Goal: Information Seeking & Learning: Understand process/instructions

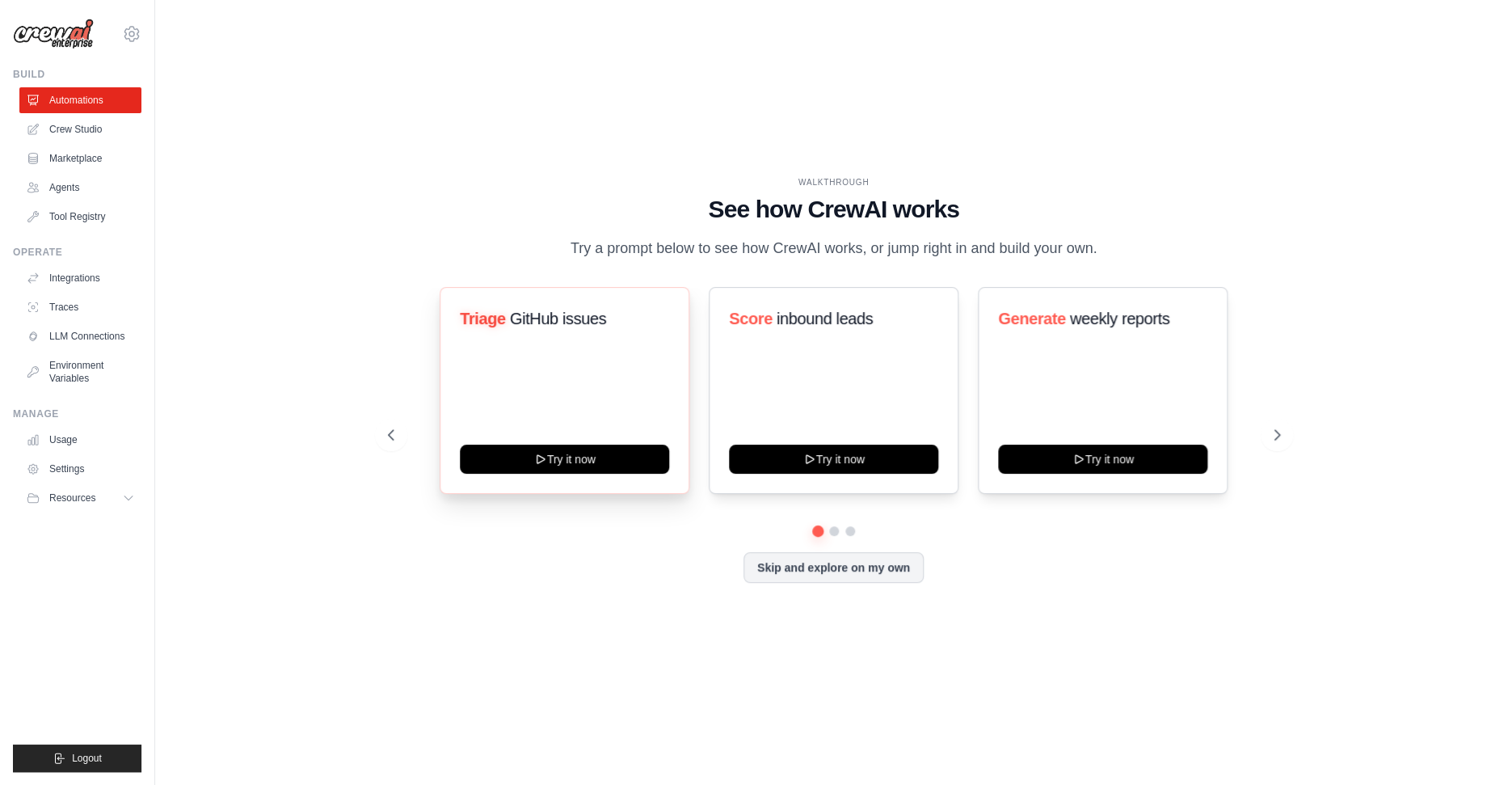
click at [544, 323] on span "GitHub issues" at bounding box center [556, 318] width 96 height 18
click at [526, 331] on div "Triage GitHub issues" at bounding box center [564, 325] width 209 height 36
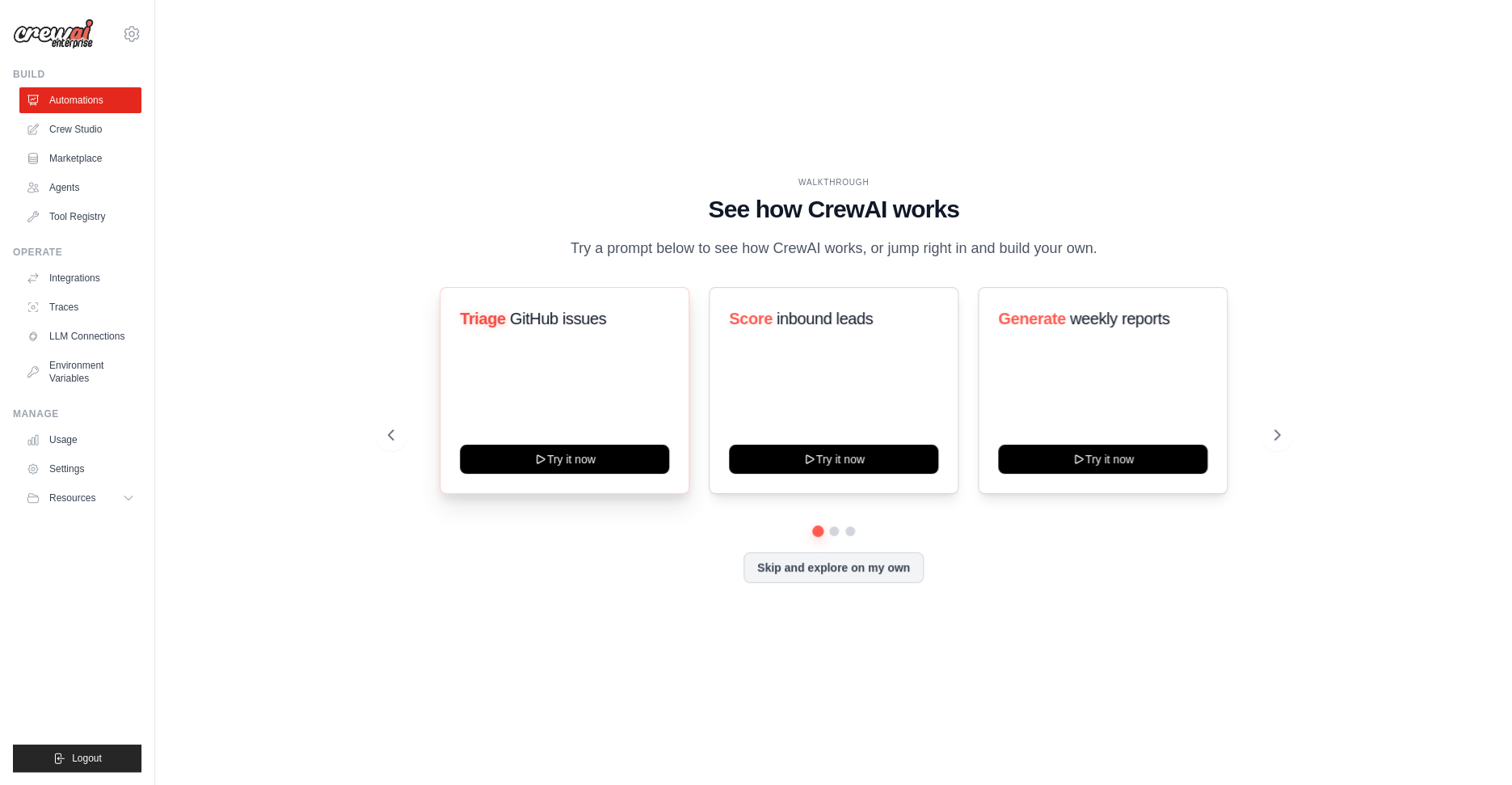
click at [527, 321] on span "GitHub issues" at bounding box center [556, 318] width 96 height 18
click at [350, 344] on div "WALKTHROUGH See how [PERSON_NAME] works Try a prompt below to see how [PERSON_N…" at bounding box center [833, 392] width 1305 height 752
click at [56, 217] on link "Tool Registry" at bounding box center [82, 216] width 122 height 26
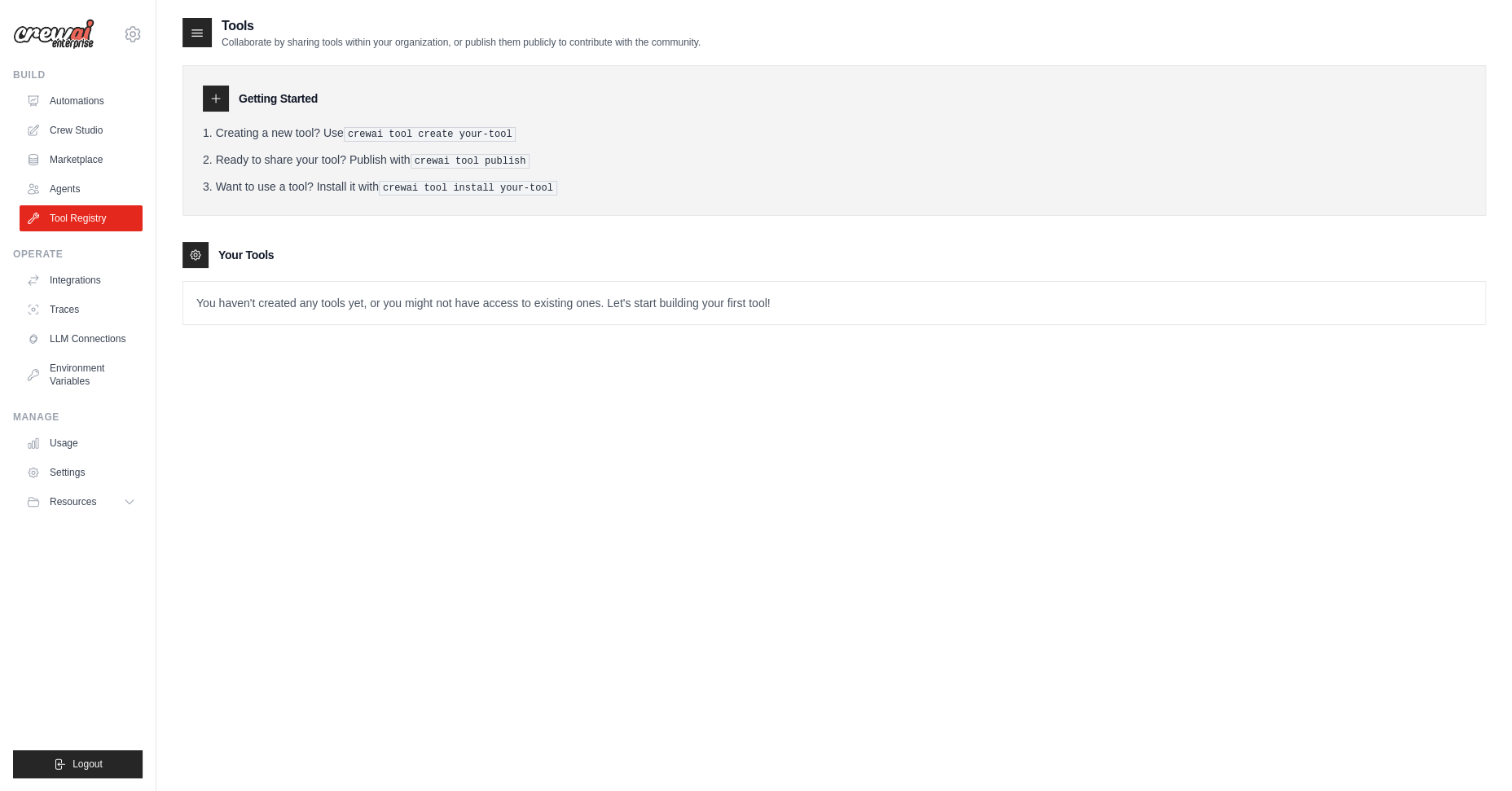
click at [359, 135] on pre "crewai tool create your-tool" at bounding box center [430, 135] width 173 height 15
click at [355, 133] on pre "crewai tool create your-tool" at bounding box center [430, 135] width 173 height 15
drag, startPoint x: 355, startPoint y: 133, endPoint x: 602, endPoint y: 143, distance: 247.2
click at [602, 143] on ol "Creating a new tool? Use crewai tool create your-tool Ready to share your tool?…" at bounding box center [834, 160] width 1263 height 71
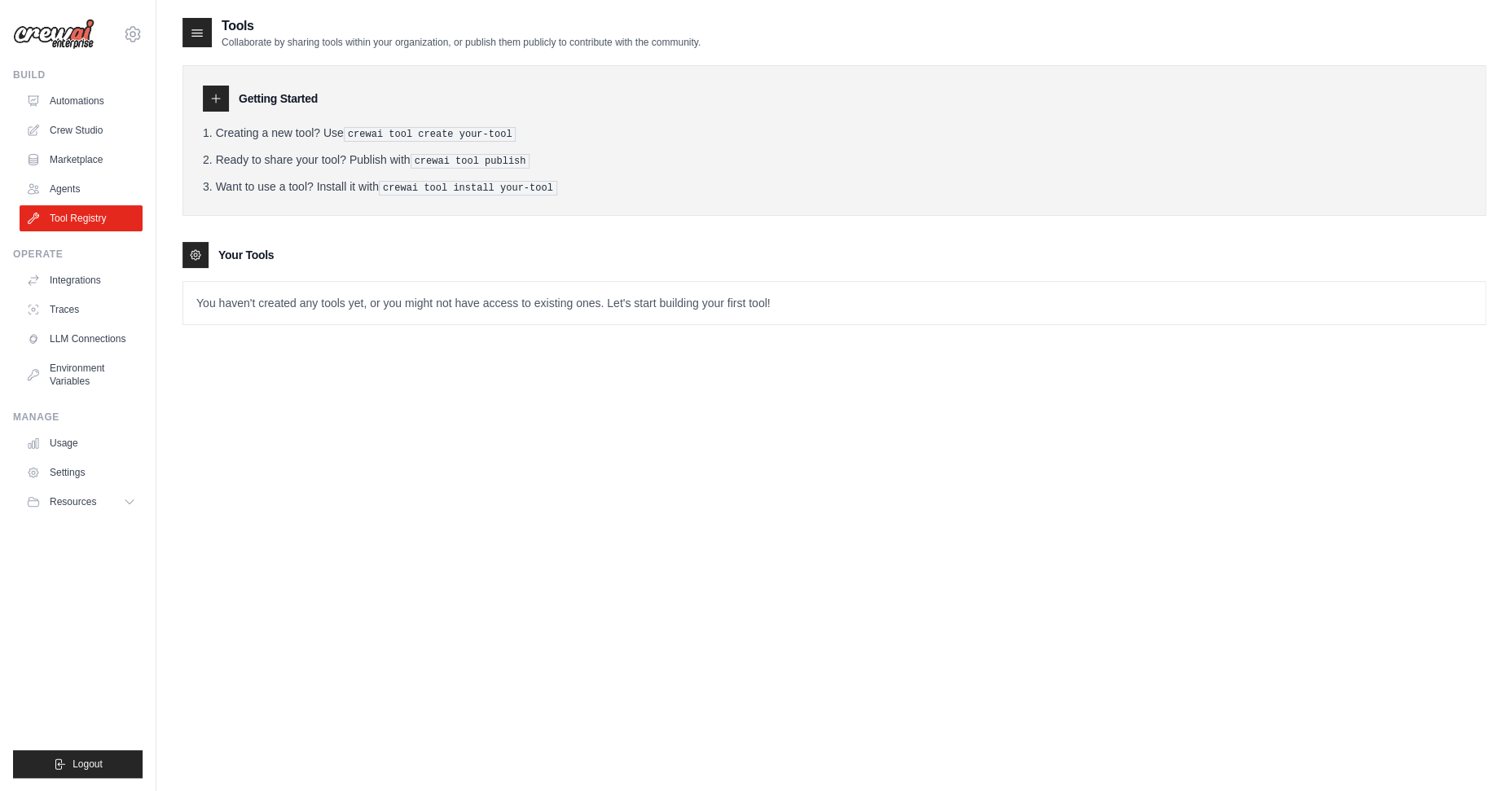
click at [391, 165] on li "Ready to share your tool? Publish with crewai tool publish" at bounding box center [834, 160] width 1263 height 17
drag, startPoint x: 393, startPoint y: 185, endPoint x: 620, endPoint y: 183, distance: 227.0
click at [620, 183] on li "Want to use a tool? Install it with crewai tool install your-tool" at bounding box center [834, 187] width 1263 height 17
click at [575, 189] on li "Want to use a tool? Install it with crewai tool install your-tool" at bounding box center [834, 187] width 1263 height 17
click at [396, 183] on pre "crewai tool install your-tool" at bounding box center [467, 189] width 178 height 15
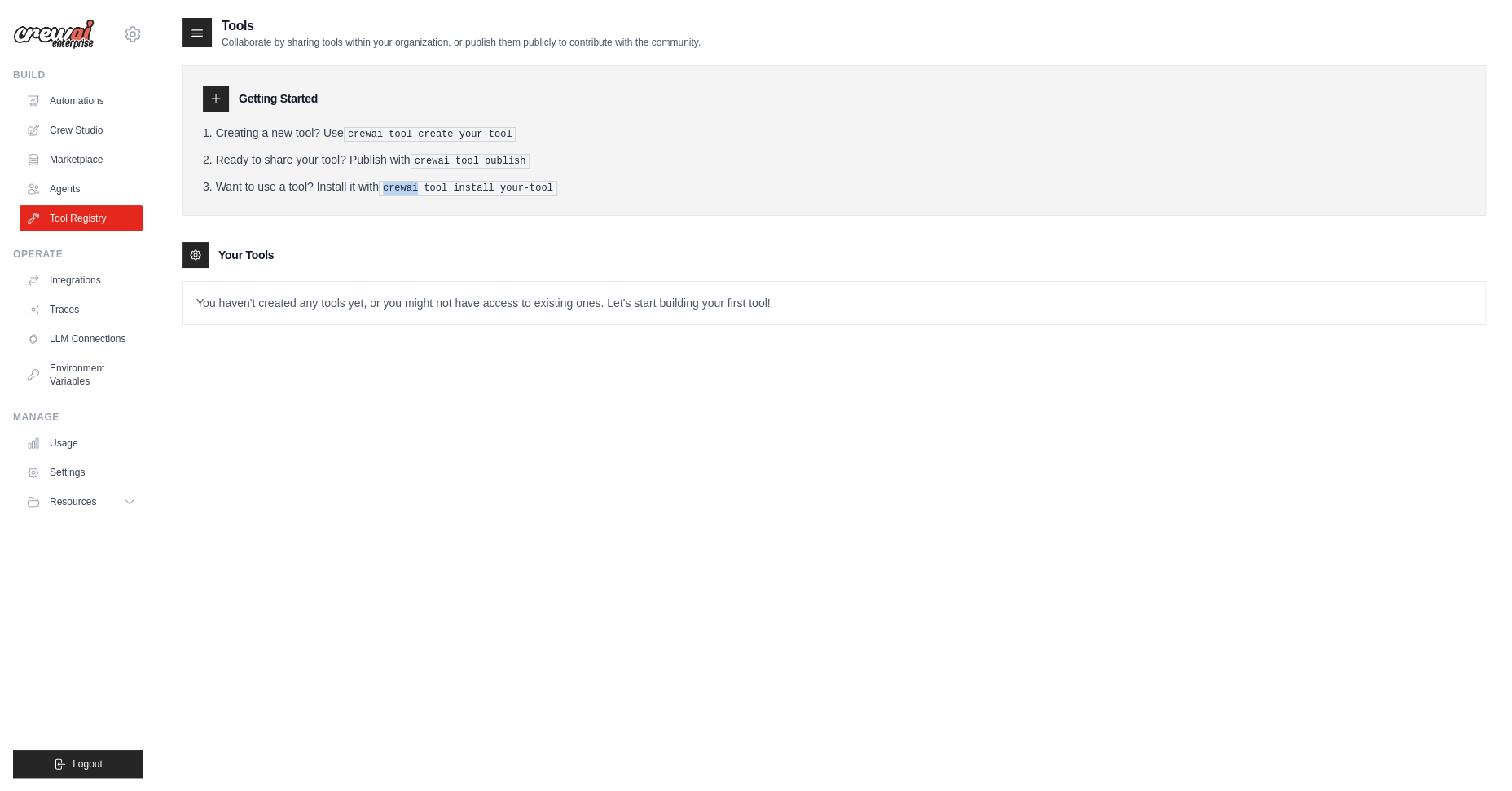
click at [395, 183] on pre "crewai tool install your-tool" at bounding box center [467, 189] width 178 height 15
click at [361, 129] on pre "crewai tool create your-tool" at bounding box center [430, 135] width 173 height 15
click at [360, 129] on pre "crewai tool create your-tool" at bounding box center [430, 135] width 173 height 15
click at [1212, 379] on div "Tools Collaborate by sharing tools within your organization, or publish them pu…" at bounding box center [834, 412] width 1303 height 791
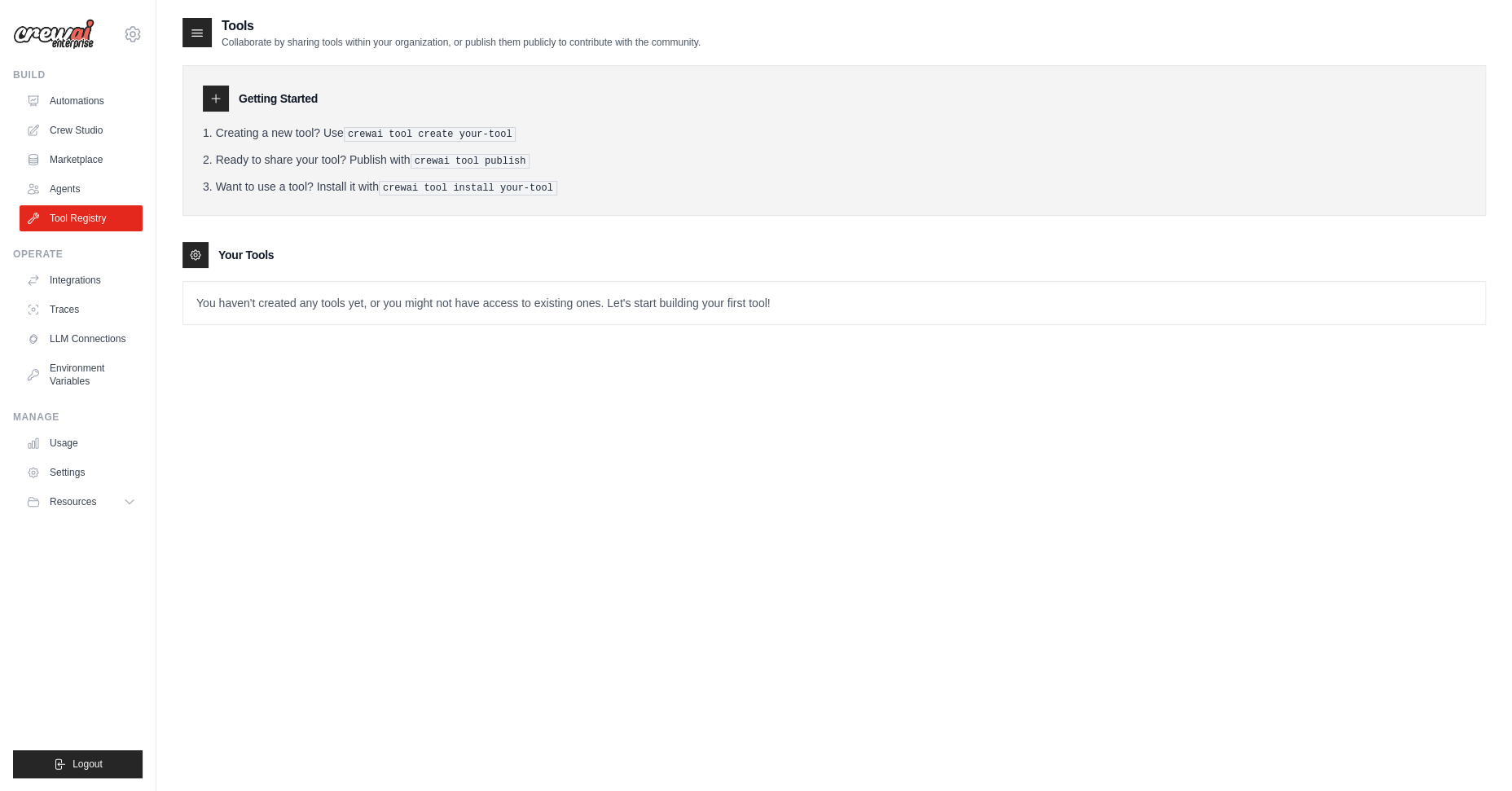
click at [460, 133] on pre "crewai tool create your-tool" at bounding box center [430, 135] width 173 height 15
click at [542, 539] on div "Tools Collaborate by sharing tools within your organization, or publish them pu…" at bounding box center [834, 412] width 1303 height 791
click at [82, 263] on div "Operate Integrations Traces LLM Connections Environment Variables" at bounding box center [77, 320] width 129 height 146
click at [84, 278] on link "Integrations" at bounding box center [82, 280] width 123 height 26
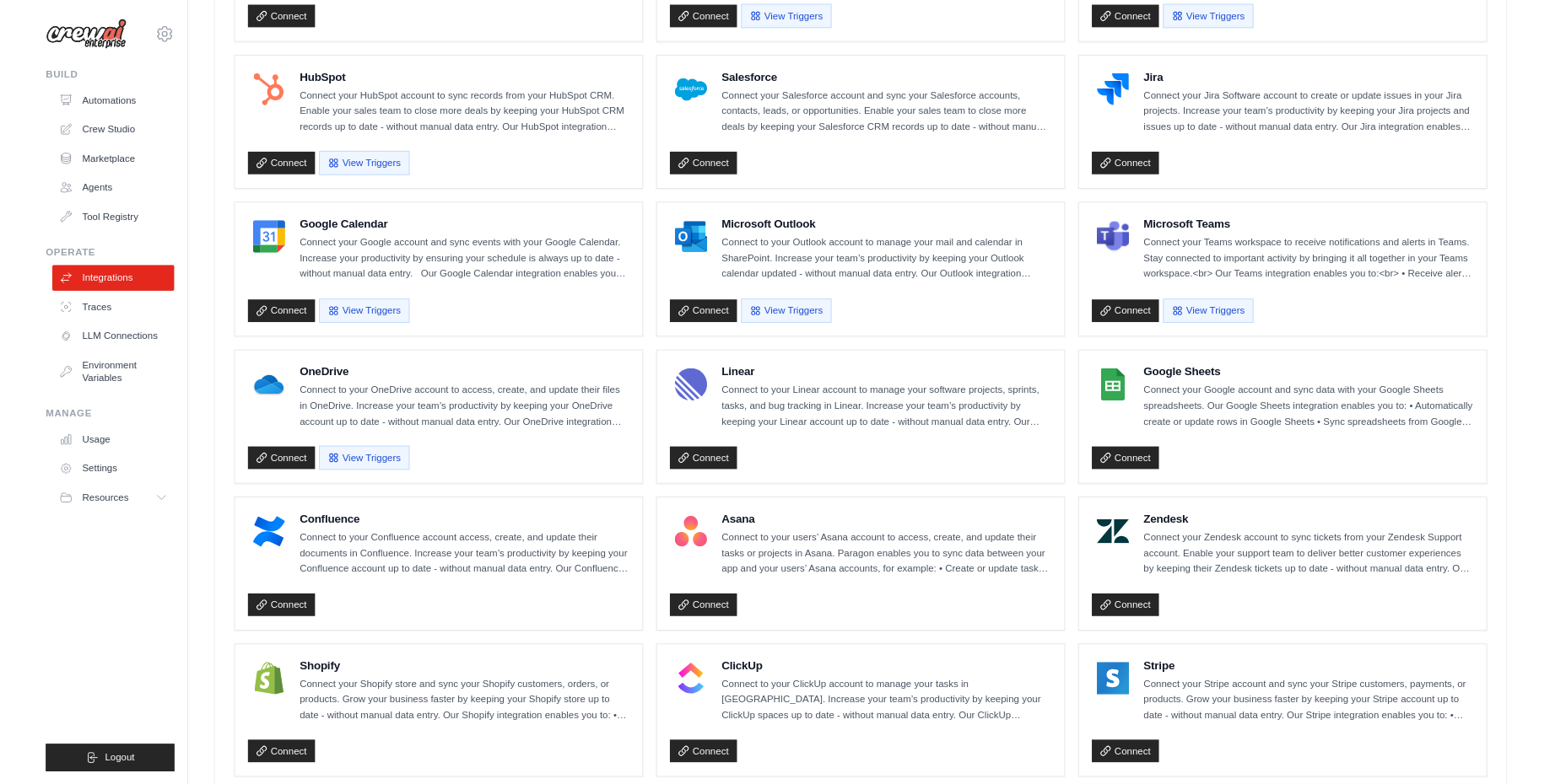
scroll to position [14, 0]
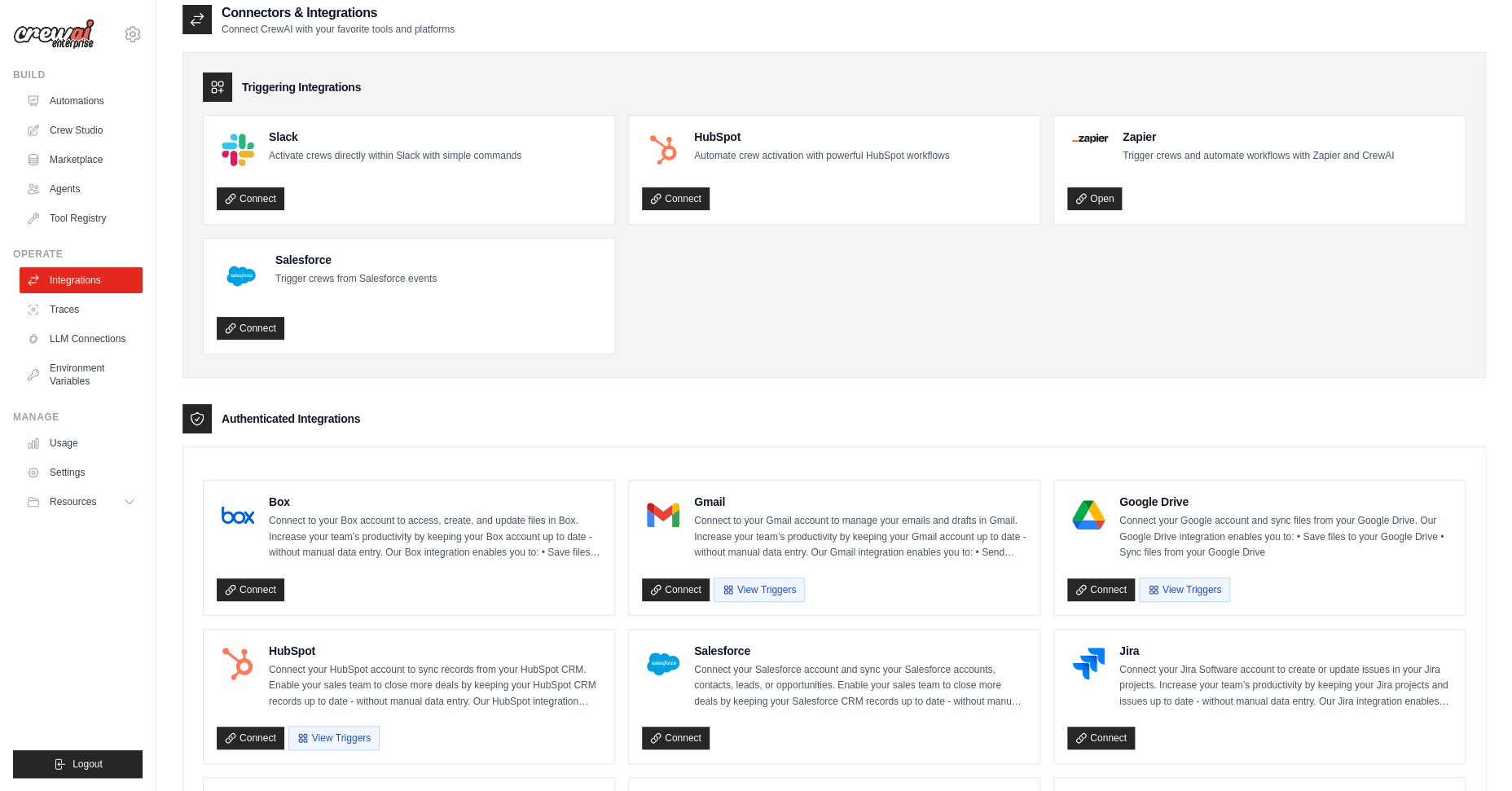
click at [768, 335] on ul "Slack Activate crews directly within Slack with simple commands Connect HubSpot…" at bounding box center [834, 235] width 1263 height 240
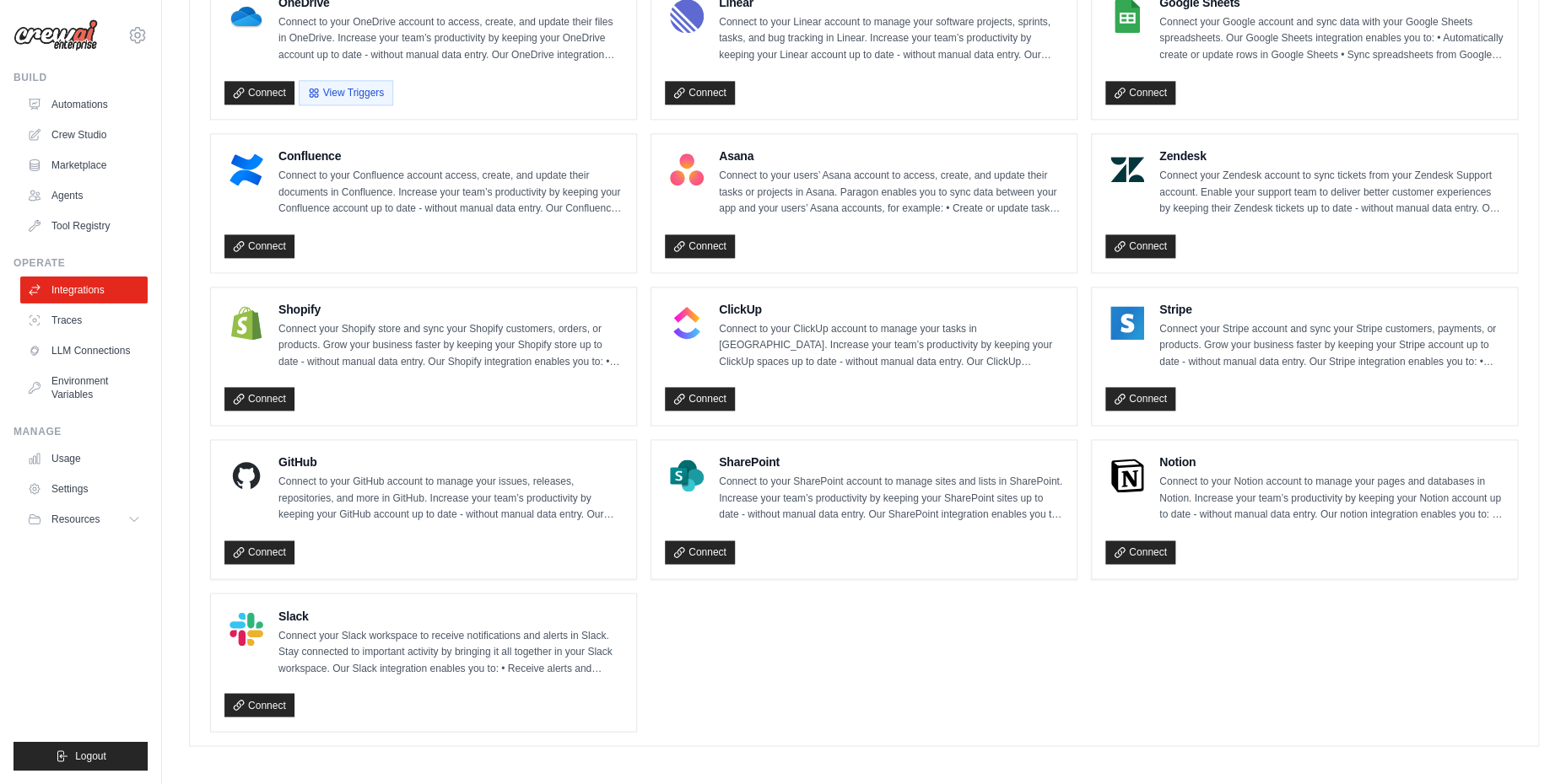
scroll to position [7, 0]
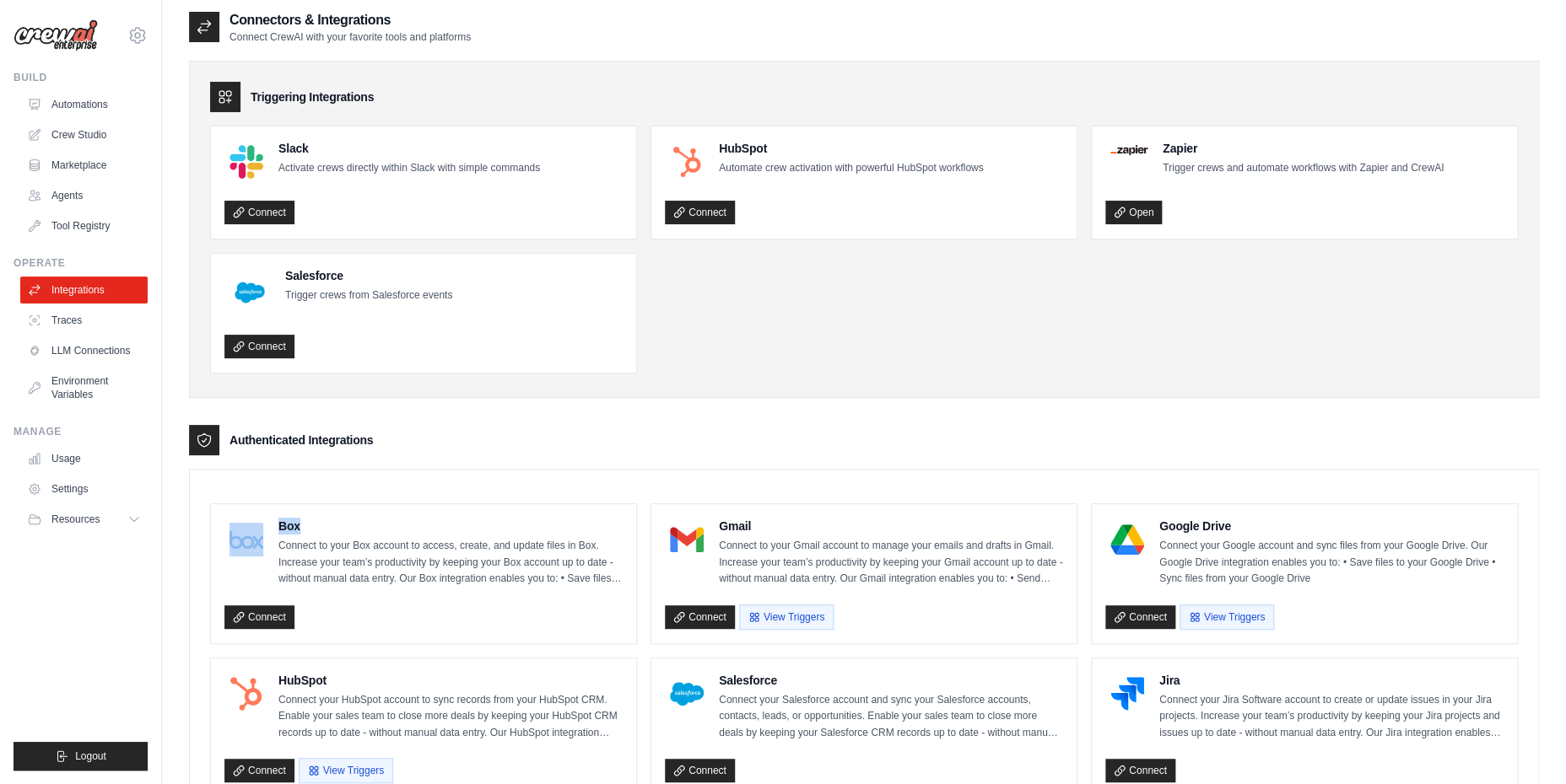
drag, startPoint x: 535, startPoint y: 518, endPoint x: 236, endPoint y: 459, distance: 304.8
click at [358, 449] on h3 "Authenticated Integrations" at bounding box center [301, 440] width 144 height 17
